Goal: Task Accomplishment & Management: Manage account settings

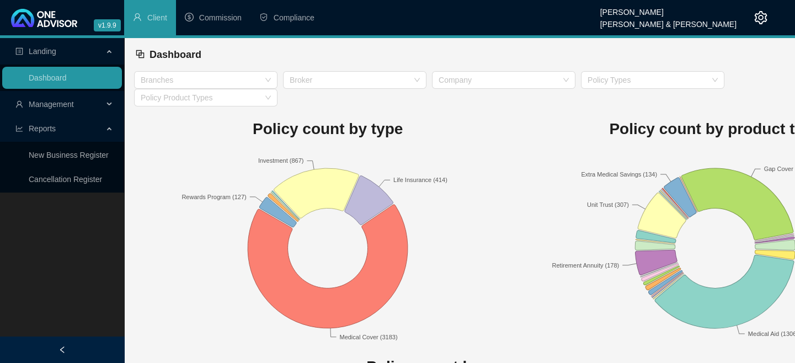
click at [48, 245] on div "Landing Dashboard Management Reports New Business Register Cancellation Register" at bounding box center [62, 219] width 124 height 363
click at [55, 105] on span "Management" at bounding box center [51, 104] width 45 height 9
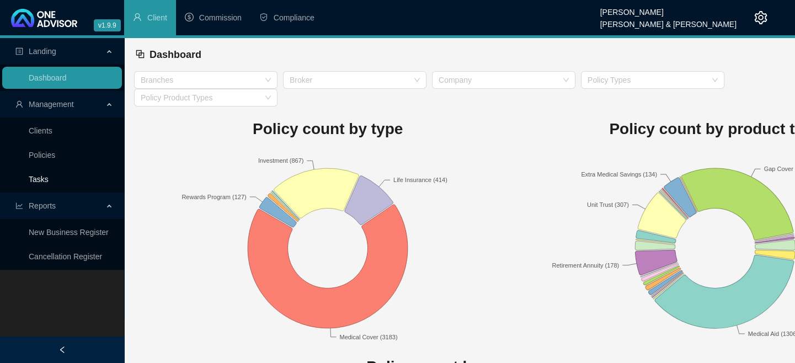
click at [40, 181] on link "Tasks" at bounding box center [39, 179] width 20 height 9
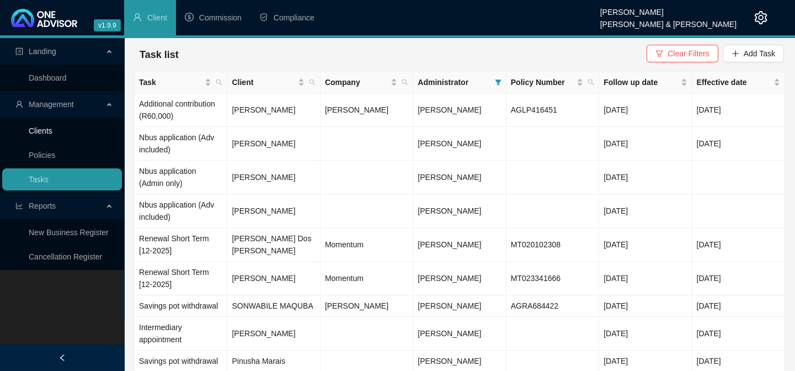
click at [35, 131] on link "Clients" at bounding box center [41, 130] width 24 height 9
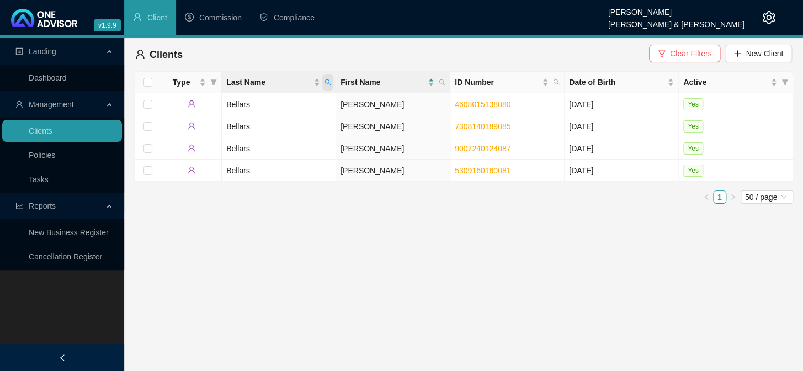
click at [327, 83] on icon "search" at bounding box center [327, 82] width 7 height 7
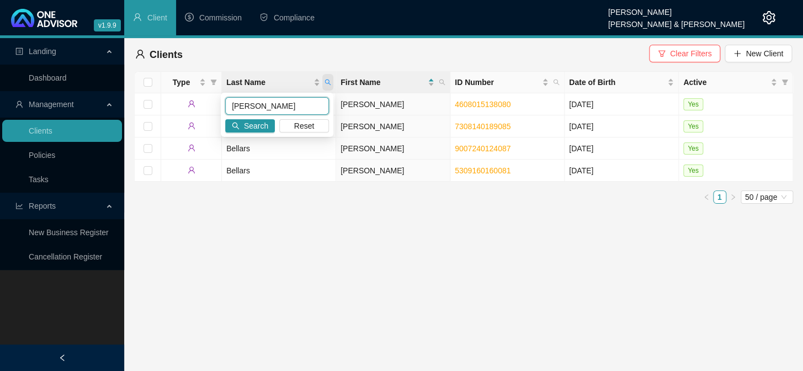
type input "[PERSON_NAME]"
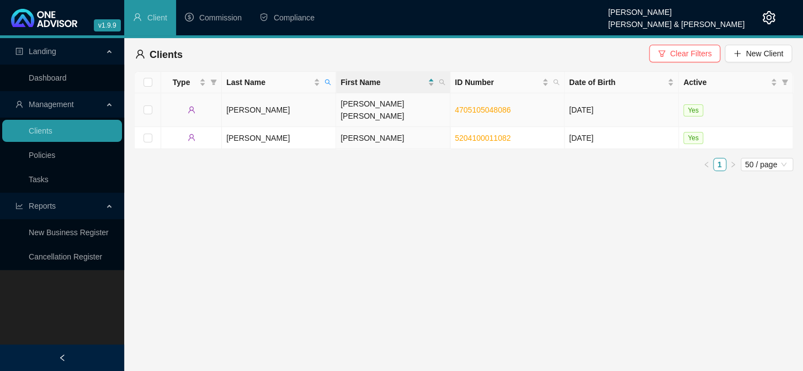
click at [253, 102] on td "[PERSON_NAME]" at bounding box center [279, 110] width 114 height 34
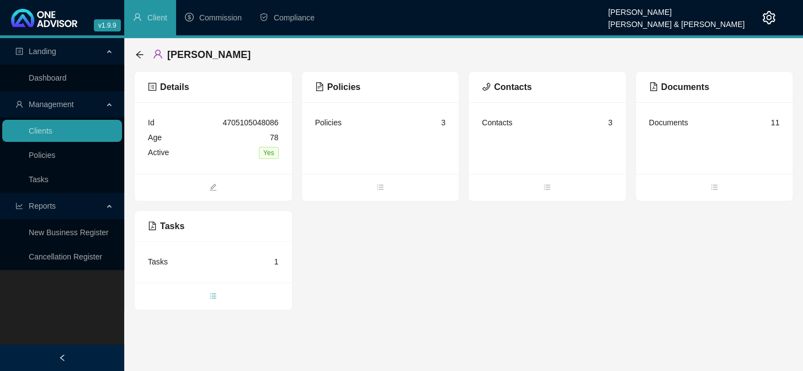
click at [215, 298] on icon "bars" at bounding box center [213, 296] width 8 height 8
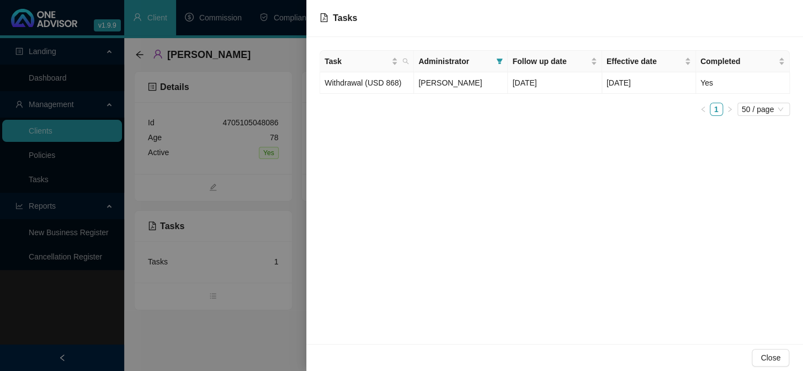
click at [35, 178] on div at bounding box center [401, 185] width 803 height 371
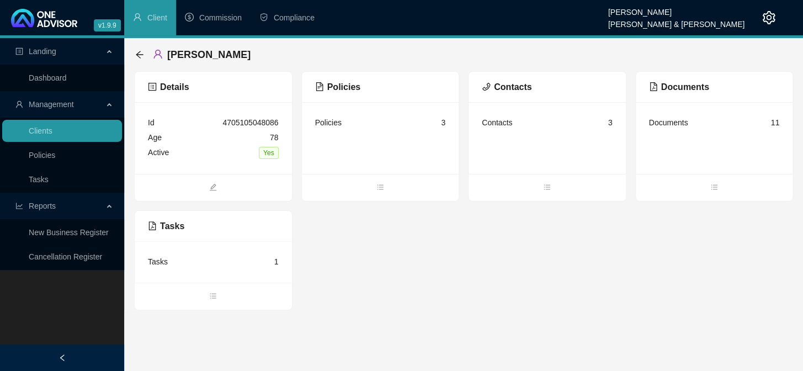
click at [35, 178] on link "Tasks" at bounding box center [39, 179] width 20 height 9
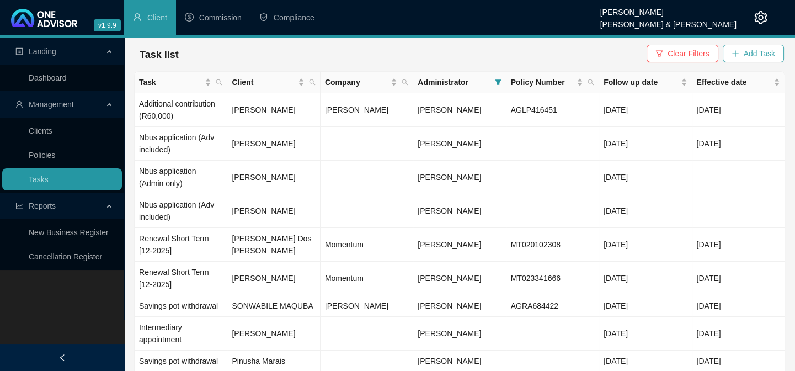
click at [740, 55] on button "Add Task" at bounding box center [753, 54] width 61 height 18
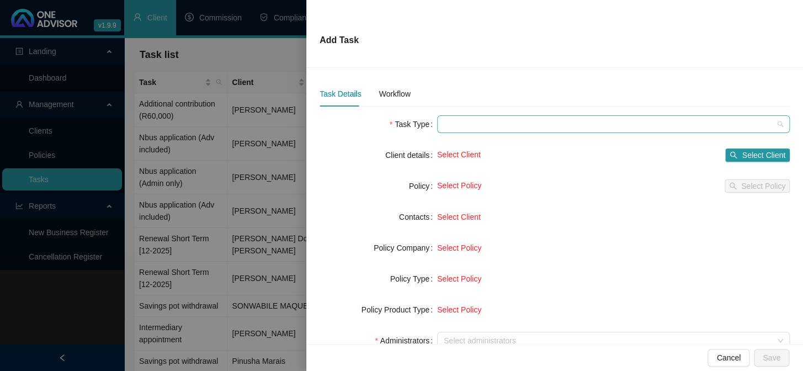
click at [457, 126] on span at bounding box center [612, 124] width 339 height 17
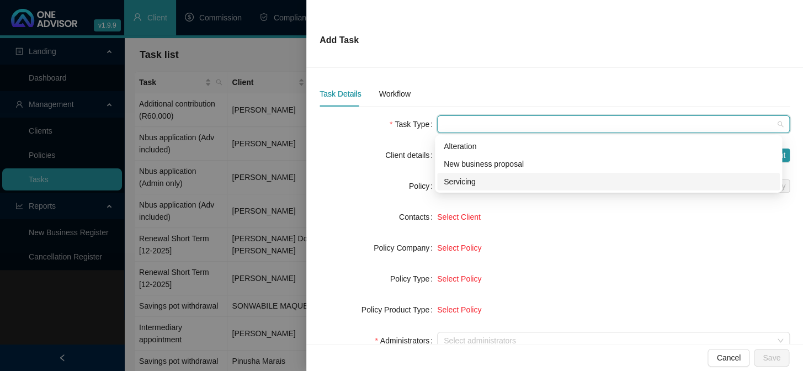
click at [458, 181] on div "Servicing" at bounding box center [607, 181] width 329 height 12
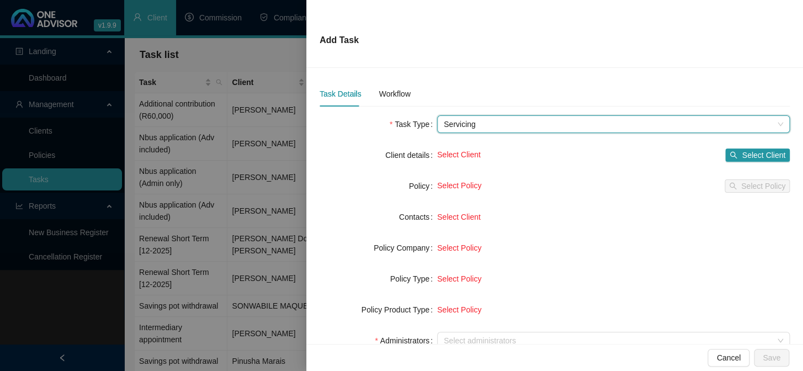
scroll to position [100, 0]
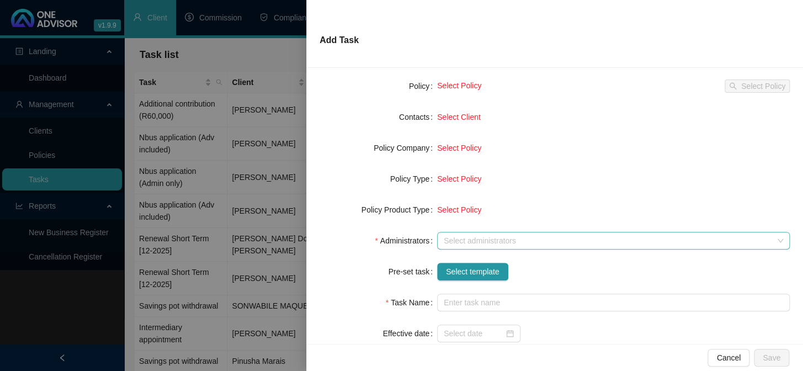
click at [456, 243] on div at bounding box center [607, 241] width 336 height 8
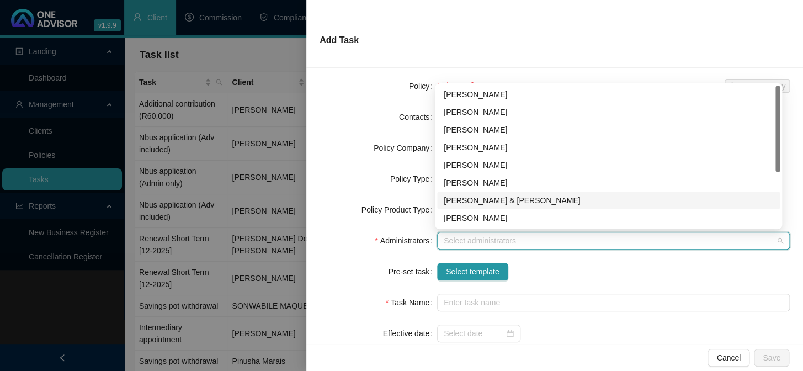
scroll to position [50, 0]
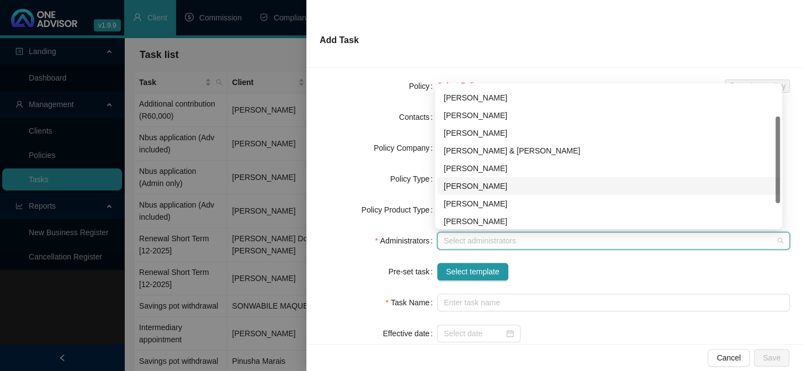
click at [464, 187] on div "[PERSON_NAME]" at bounding box center [607, 186] width 329 height 12
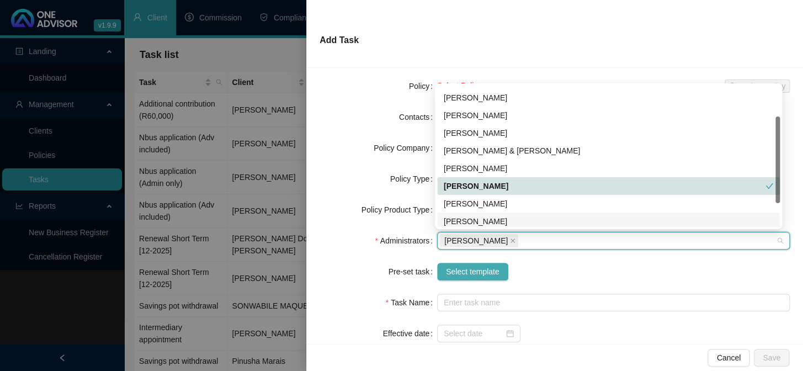
click at [462, 271] on span "Select template" at bounding box center [473, 271] width 54 height 12
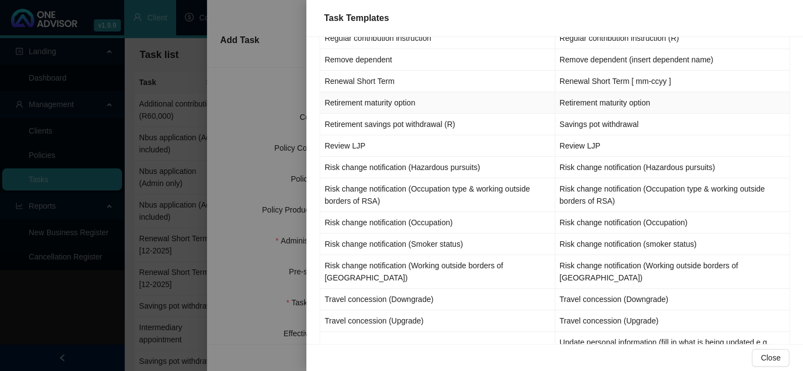
scroll to position [1302, 0]
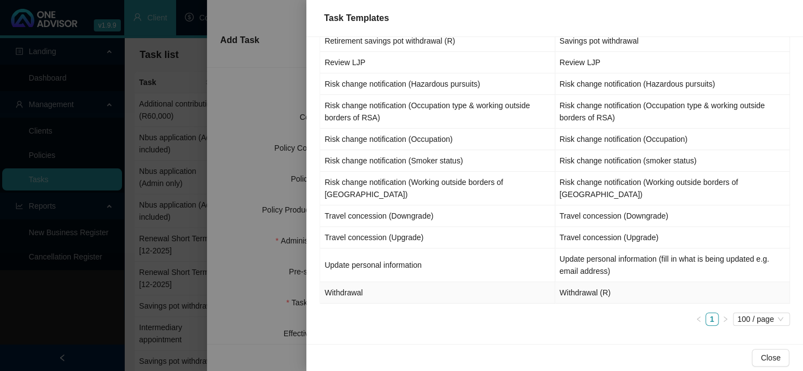
click at [362, 293] on td "Withdrawal" at bounding box center [437, 293] width 235 height 22
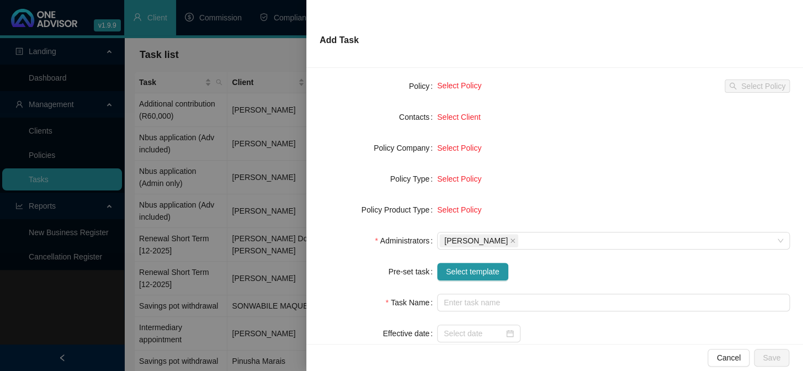
type input "Withdrawal (R)"
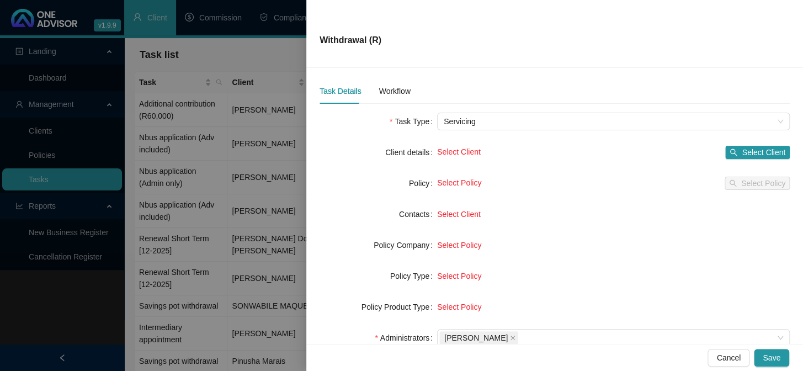
scroll to position [0, 0]
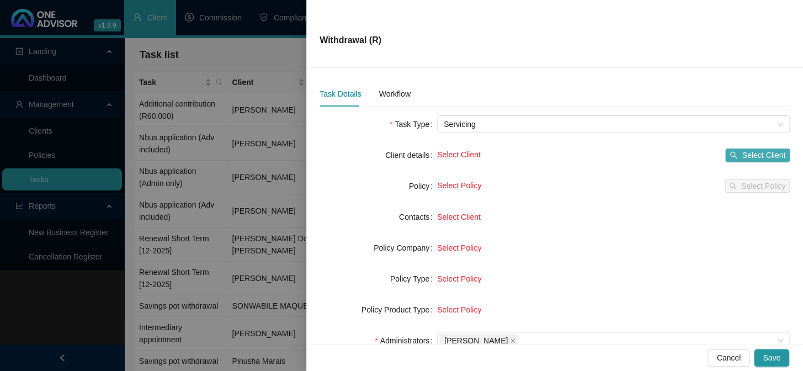
click at [742, 151] on span "Select Client" at bounding box center [763, 155] width 44 height 12
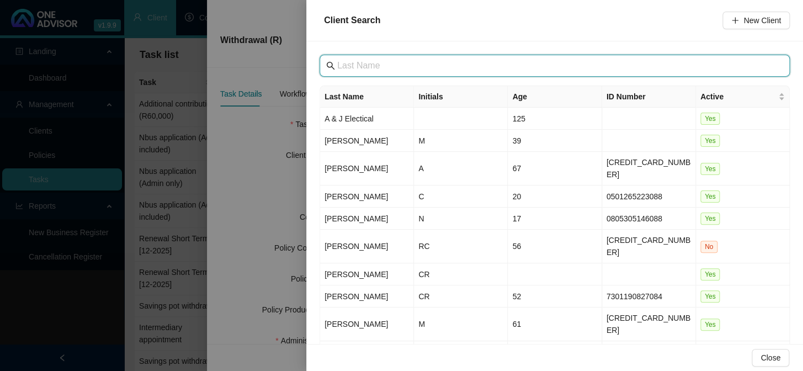
click at [360, 60] on input "text" at bounding box center [555, 65] width 437 height 13
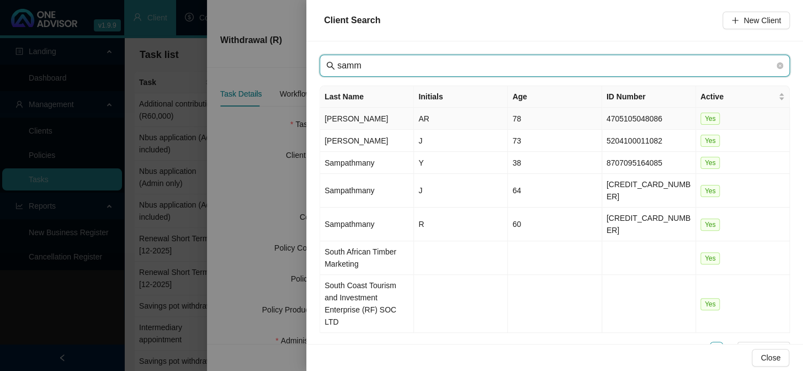
type input "samm"
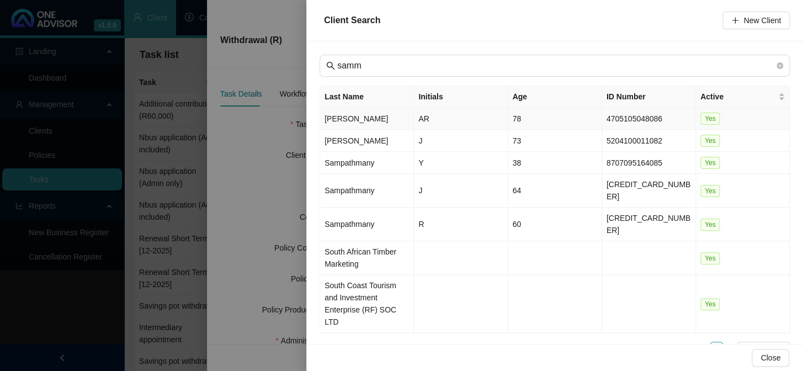
click at [352, 114] on td "[PERSON_NAME]" at bounding box center [367, 119] width 94 height 22
